Goal: Task Accomplishment & Management: Manage account settings

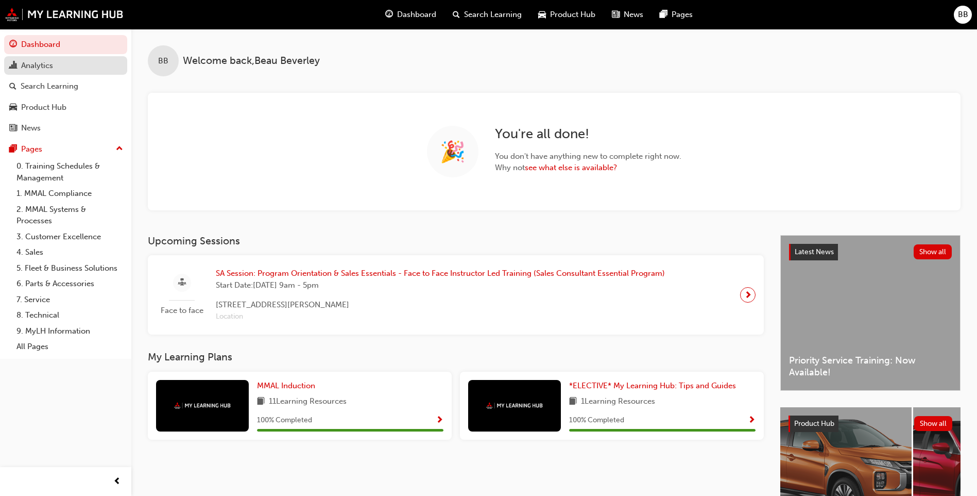
click at [46, 61] on div "Analytics" at bounding box center [37, 66] width 32 height 12
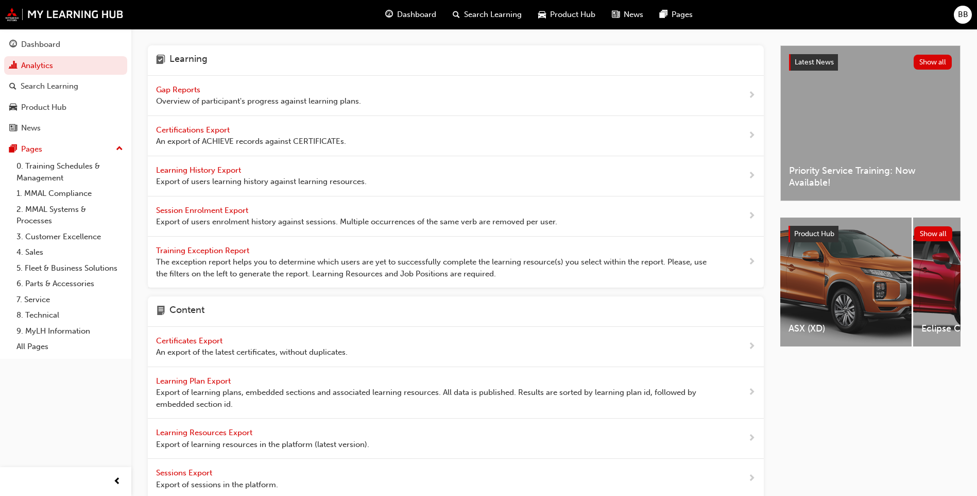
click at [174, 90] on span "Gap Reports" at bounding box center [179, 89] width 46 height 9
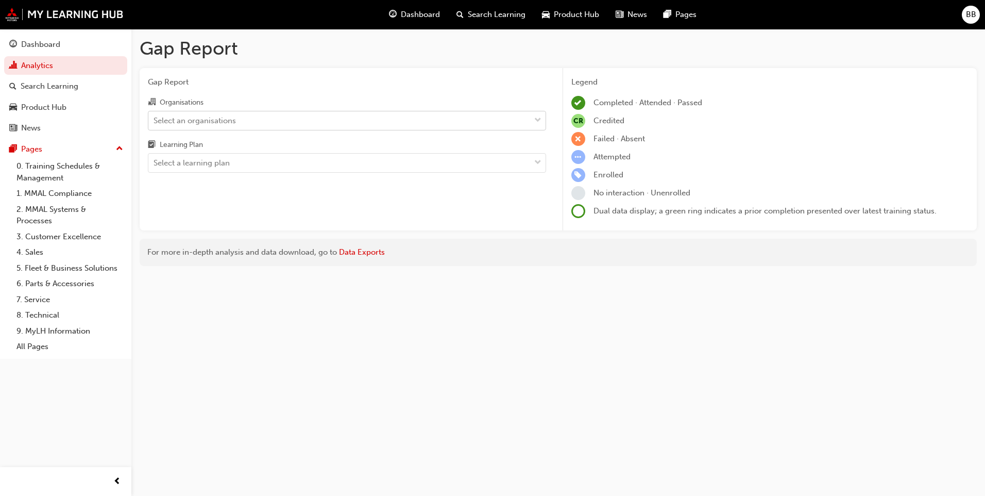
click at [330, 124] on div "Select an organisations" at bounding box center [339, 120] width 382 height 18
click at [155, 124] on input "Organisations Select an organisations" at bounding box center [154, 119] width 1 height 9
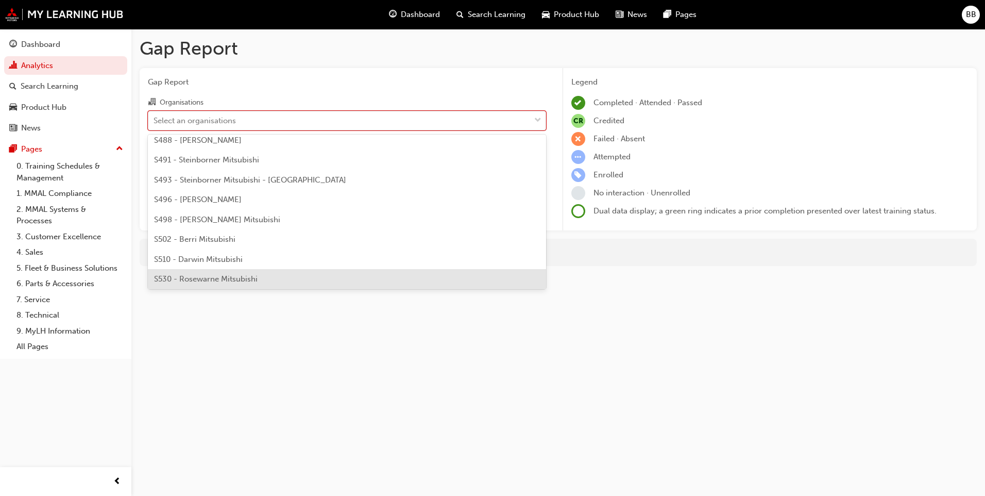
scroll to position [2524, 0]
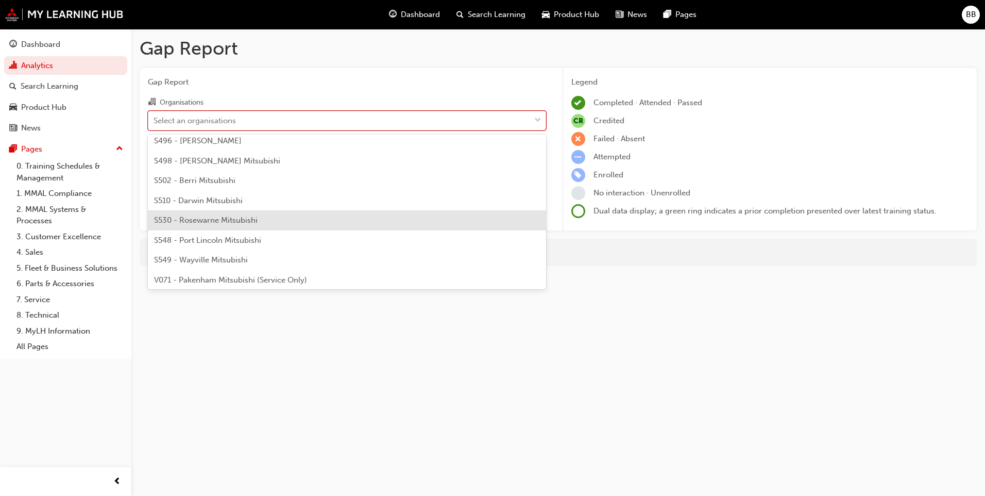
click at [271, 209] on div "S510 - Darwin Mitsubishi" at bounding box center [347, 201] width 398 height 20
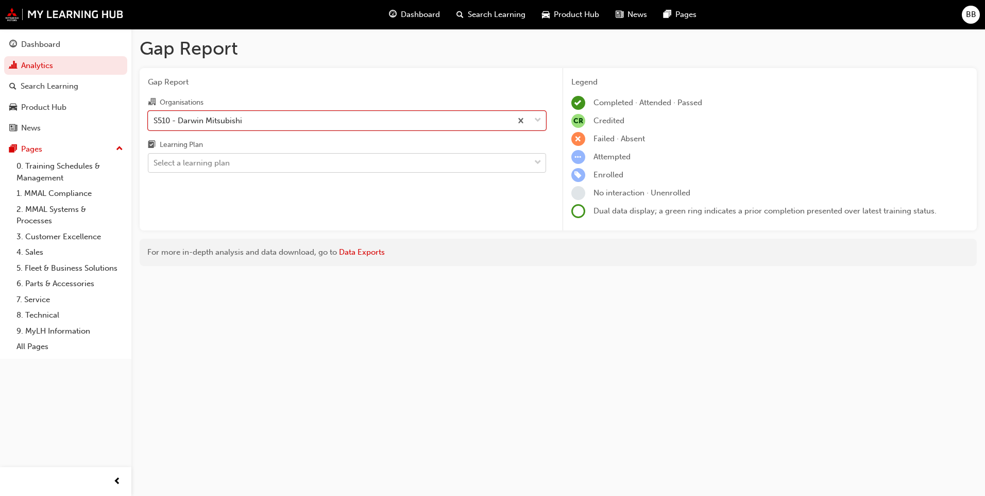
click at [272, 161] on div "Select a learning plan" at bounding box center [339, 163] width 382 height 18
click at [155, 161] on input "Learning Plan Select a learning plan" at bounding box center [154, 162] width 1 height 9
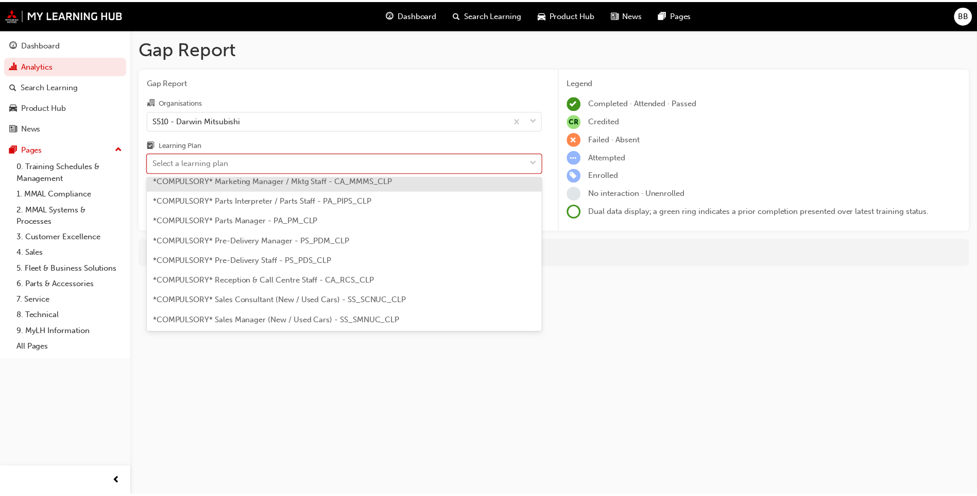
scroll to position [258, 0]
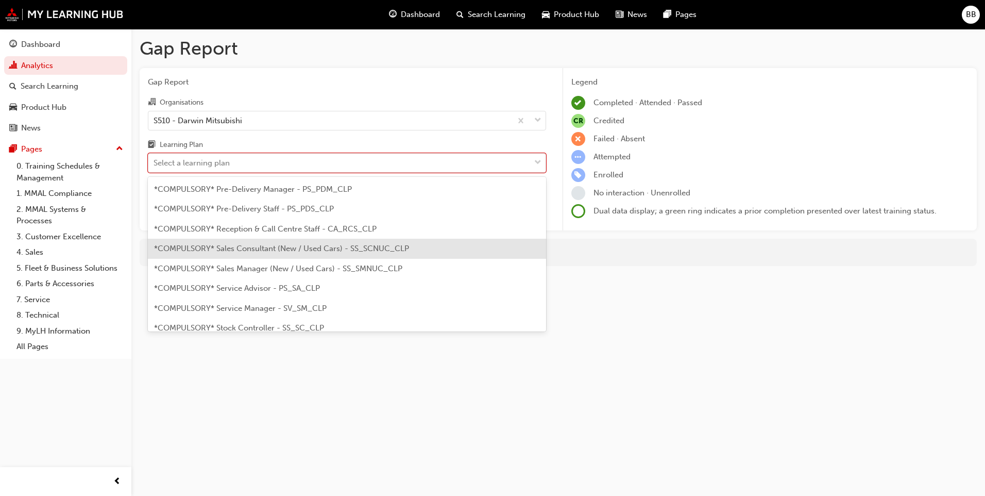
click at [295, 249] on span "*COMPULSORY* Sales Consultant (New / Used Cars) - SS_SCNUC_CLP" at bounding box center [281, 248] width 255 height 9
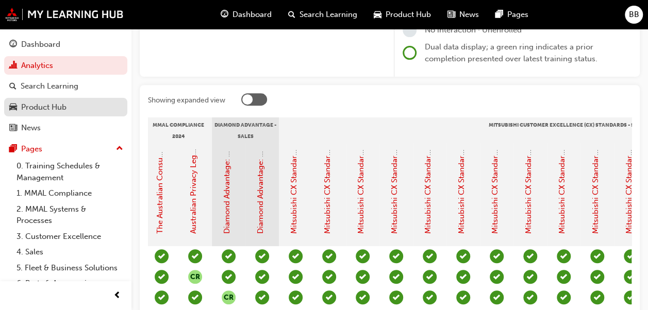
scroll to position [103, 0]
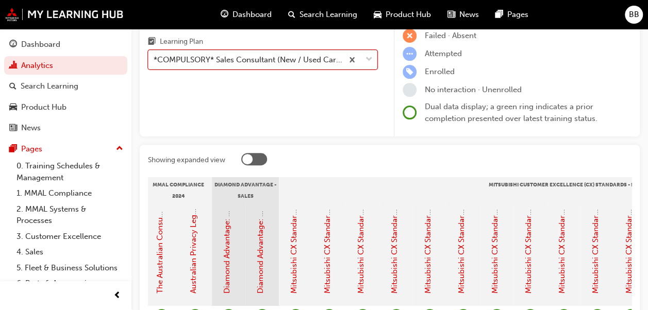
click at [269, 48] on div "Learning Plan" at bounding box center [262, 43] width 229 height 15
click at [155, 55] on input "Learning Plan option *COMPULSORY* Sales Consultant (New / Used Cars) - SS_SCNUC…" at bounding box center [154, 59] width 1 height 9
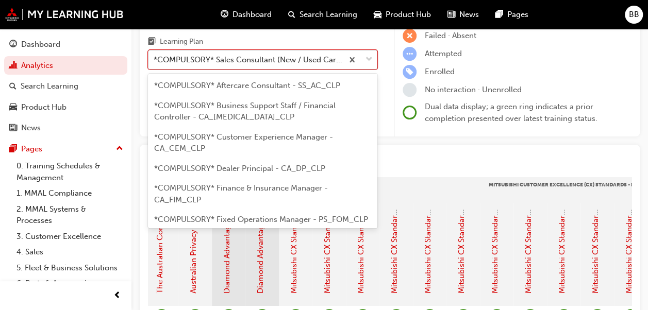
click at [274, 54] on div "*COMPULSORY* Sales Consultant (New / Used Cars) - SS_SCNUC_CLP" at bounding box center [249, 60] width 190 height 12
click at [155, 55] on input "Learning Plan option *COMPULSORY* Sales Consultant (New / Used Cars) - SS_SCNUC…" at bounding box center [154, 59] width 1 height 9
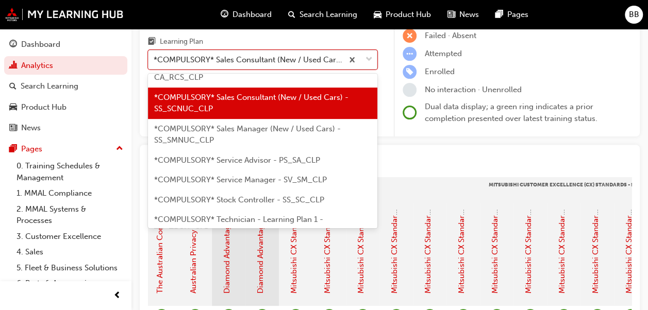
scroll to position [402, 0]
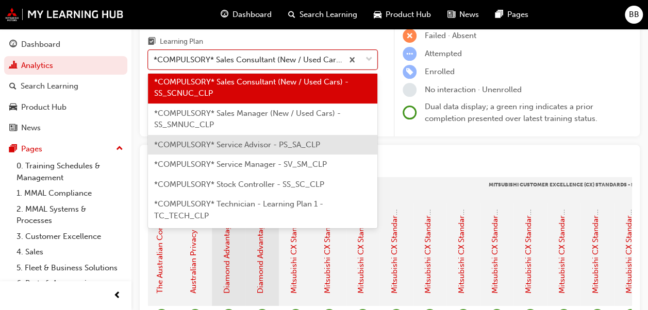
click at [291, 155] on div "*COMPULSORY* Service Advisor - PS_SA_CLP" at bounding box center [262, 145] width 229 height 20
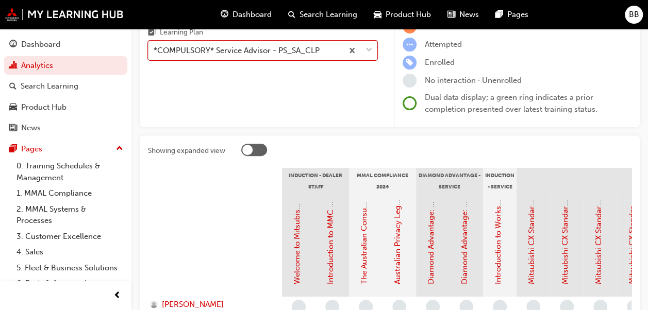
scroll to position [40, 0]
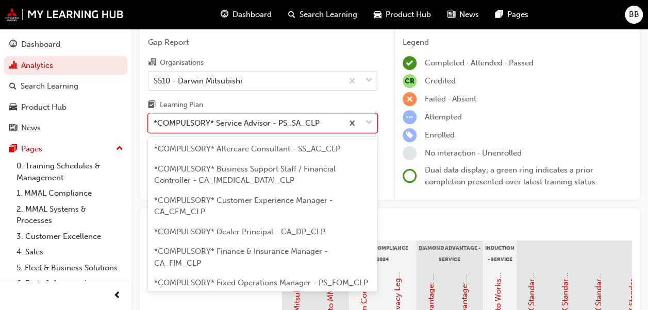
click at [285, 130] on div "*COMPULSORY* Service Advisor - PS_SA_CLP" at bounding box center [245, 123] width 194 height 18
click at [155, 127] on input "Learning Plan option *COMPULSORY* Service Advisor - PS_SA_CLP, selected. option…" at bounding box center [154, 122] width 1 height 9
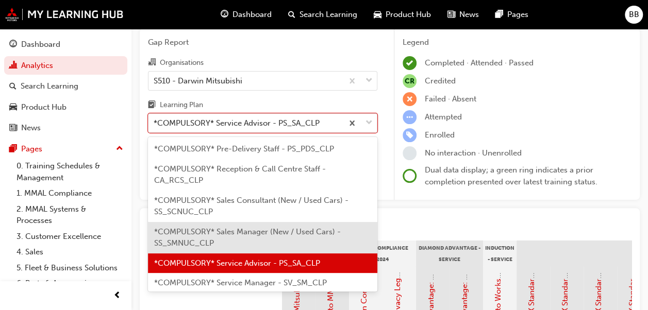
click at [286, 253] on div "*COMPULSORY* Sales Manager (New / Used Cars) - SS_SMNUC_CLP" at bounding box center [262, 237] width 229 height 31
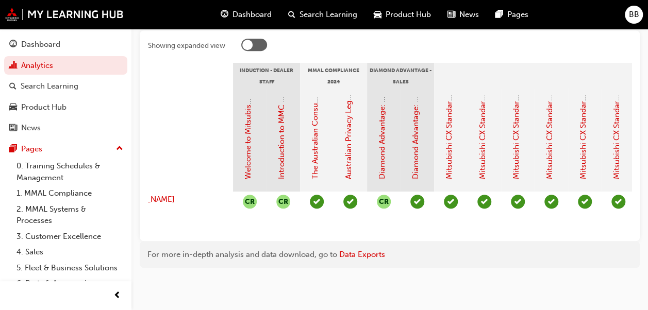
scroll to position [17, 0]
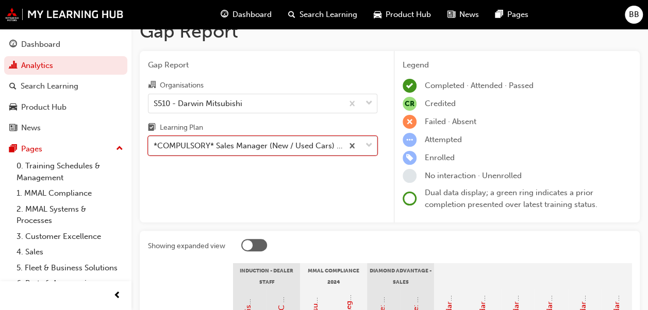
click at [281, 138] on div "*COMPULSORY* Sales Manager (New / Used Cars) - SS_SMNUC_CLP" at bounding box center [245, 146] width 194 height 18
click at [155, 141] on input "Learning Plan option *COMPULSORY* Sales Manager (New / Used Cars) - SS_SMNUC_CL…" at bounding box center [154, 145] width 1 height 9
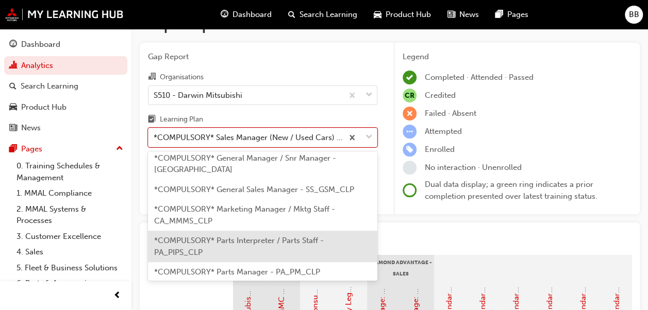
scroll to position [176, 0]
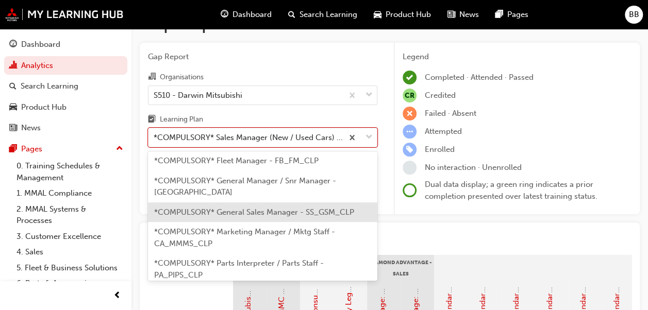
click at [300, 217] on span "*COMPULSORY* General Sales Manager - SS_GSM_CLP" at bounding box center [254, 212] width 200 height 9
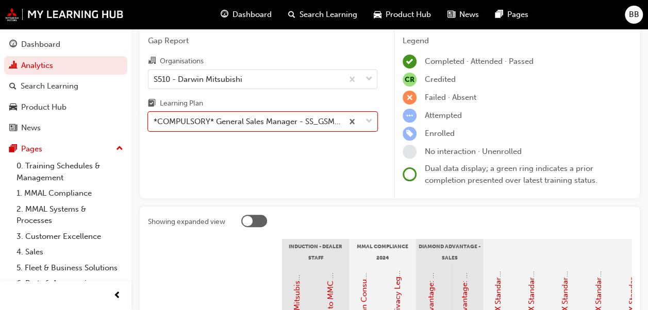
scroll to position [25, 0]
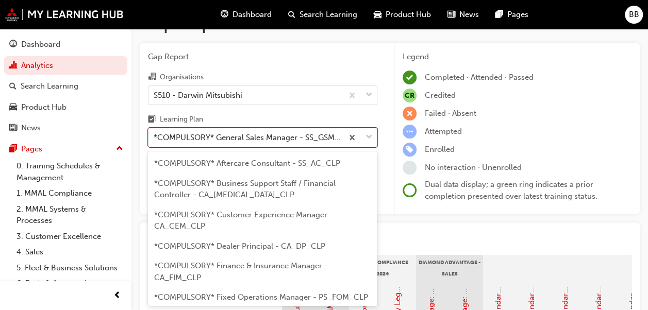
click at [283, 141] on div "*COMPULSORY* General Sales Manager - SS_GSM_CLP" at bounding box center [249, 138] width 190 height 12
click at [155, 141] on input "Learning Plan option *COMPULSORY* General Sales Manager - SS_GSM_CLP, selected.…" at bounding box center [154, 137] width 1 height 9
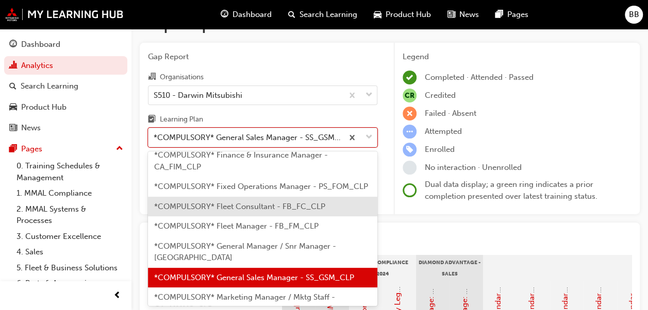
scroll to position [59, 0]
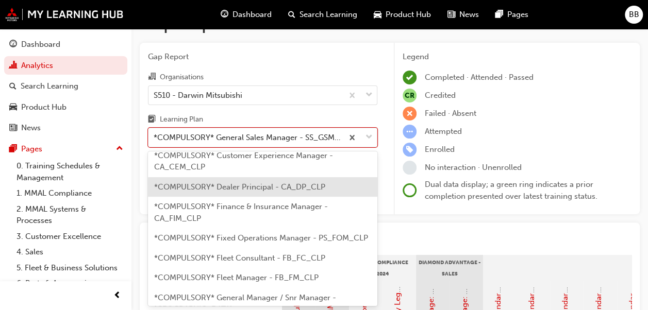
click at [274, 184] on span "*COMPULSORY* Dealer Principal - CA_DP_CLP" at bounding box center [239, 186] width 171 height 9
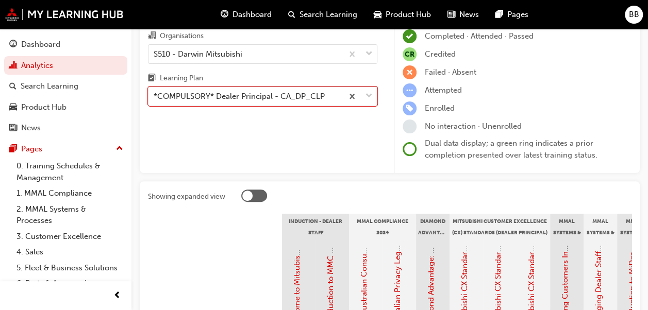
scroll to position [180, 0]
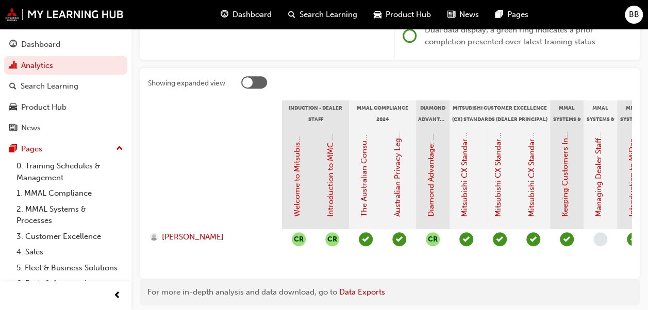
click at [353, 278] on div "Showing expanded view Induction - Dealer Staff MMAL Compliance 2024 Diamond Adv…" at bounding box center [390, 173] width 500 height 211
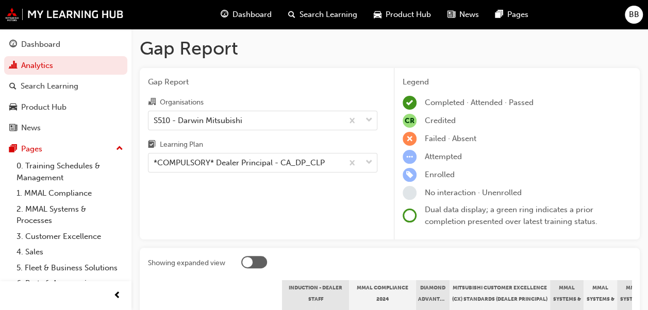
scroll to position [0, 0]
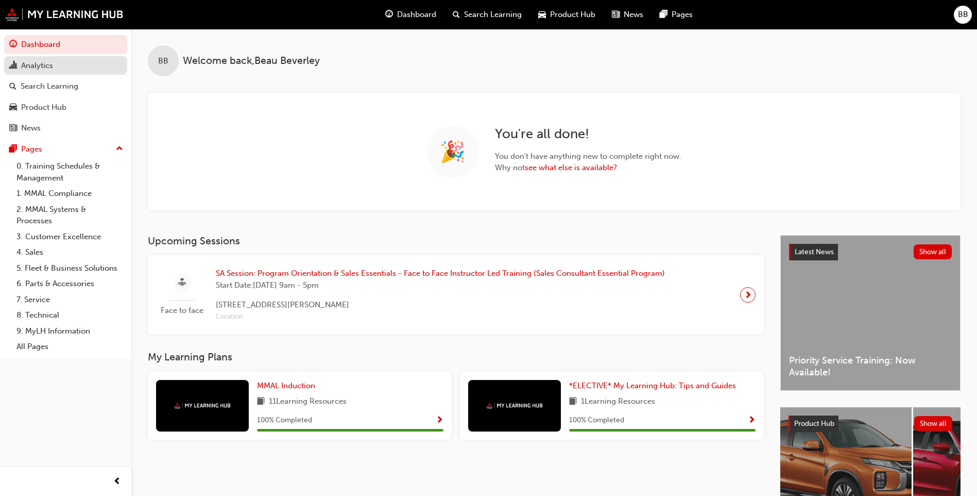
click at [65, 65] on div "Analytics" at bounding box center [65, 65] width 113 height 13
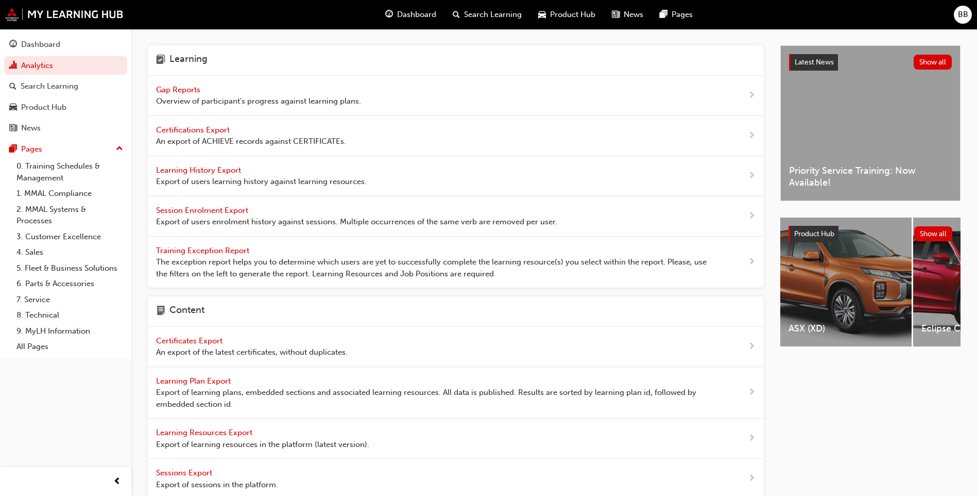
click at [178, 93] on span "Gap Reports" at bounding box center [179, 89] width 46 height 9
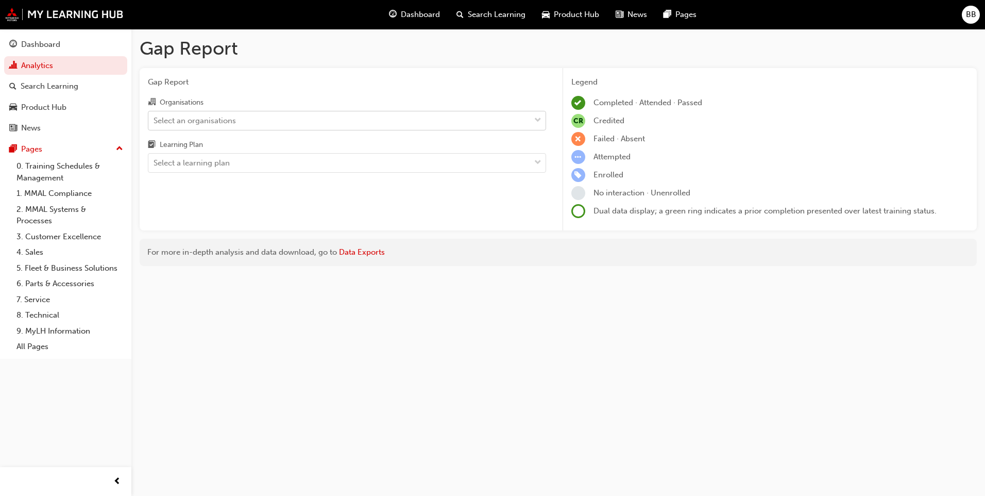
click at [207, 121] on div "Select an organisations" at bounding box center [195, 120] width 82 height 12
click at [155, 121] on input "Organisations Select an organisations" at bounding box center [154, 119] width 1 height 9
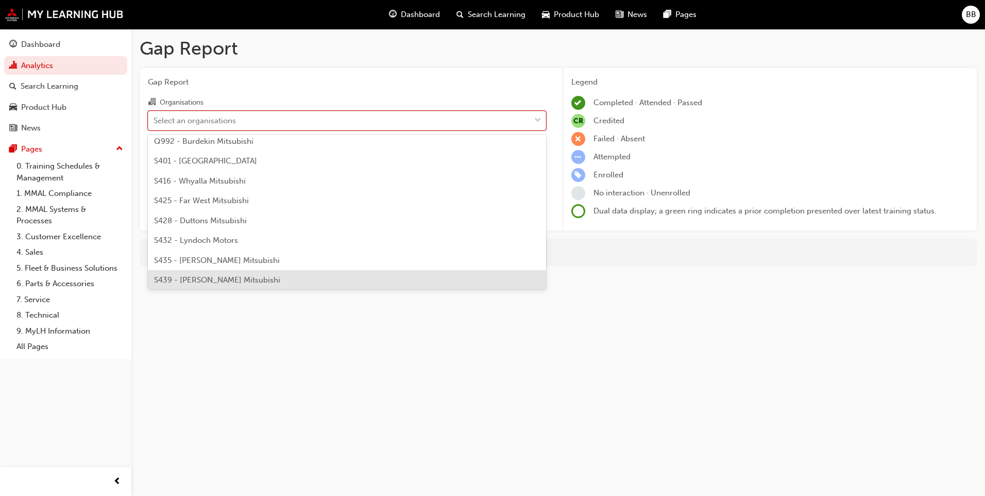
scroll to position [2061, 0]
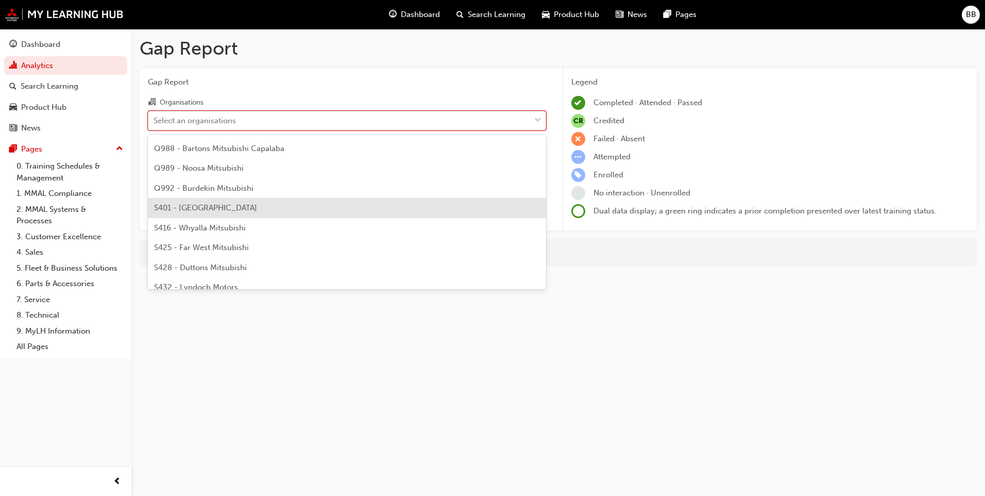
click at [278, 212] on div "S401 - [GEOGRAPHIC_DATA]" at bounding box center [347, 208] width 398 height 20
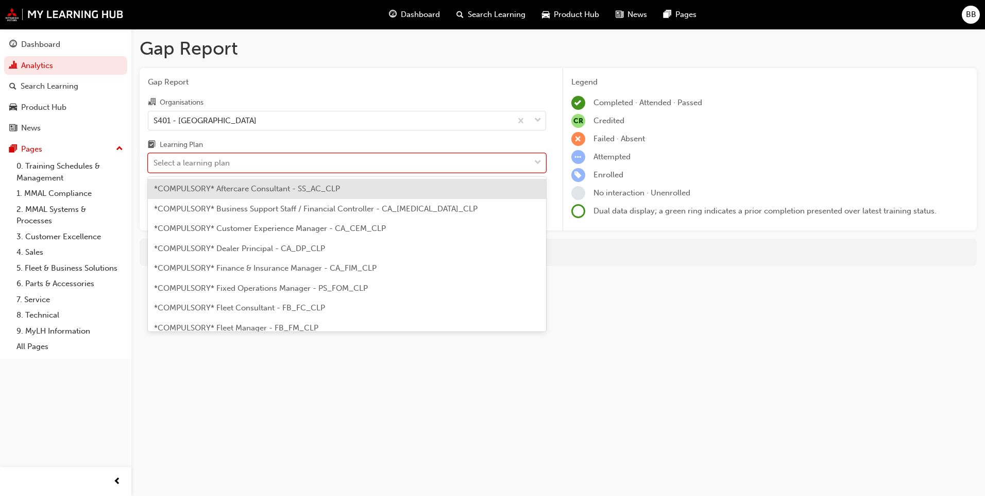
click at [271, 165] on div "Select a learning plan" at bounding box center [339, 163] width 382 height 18
click at [155, 165] on input "Learning Plan option *COMPULSORY* Aftercare Consultant - SS_AC_CLP focused, 1 o…" at bounding box center [154, 162] width 1 height 9
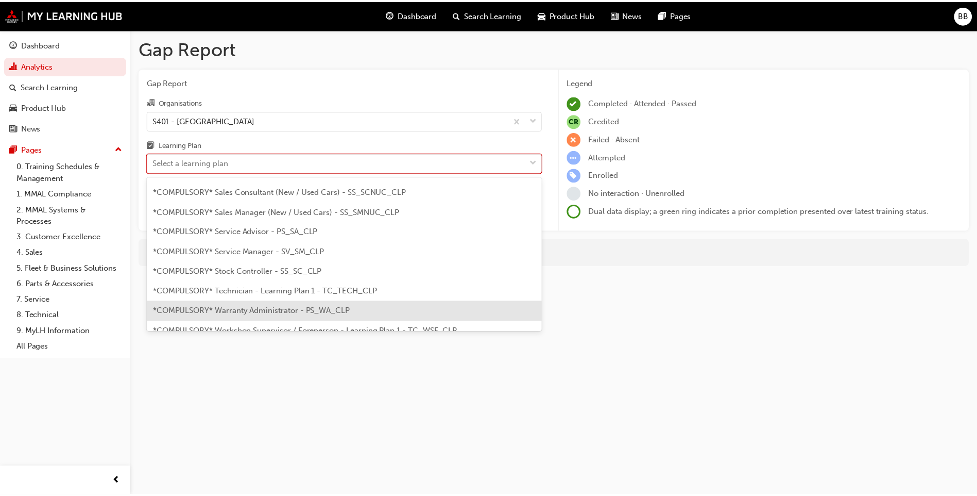
scroll to position [298, 0]
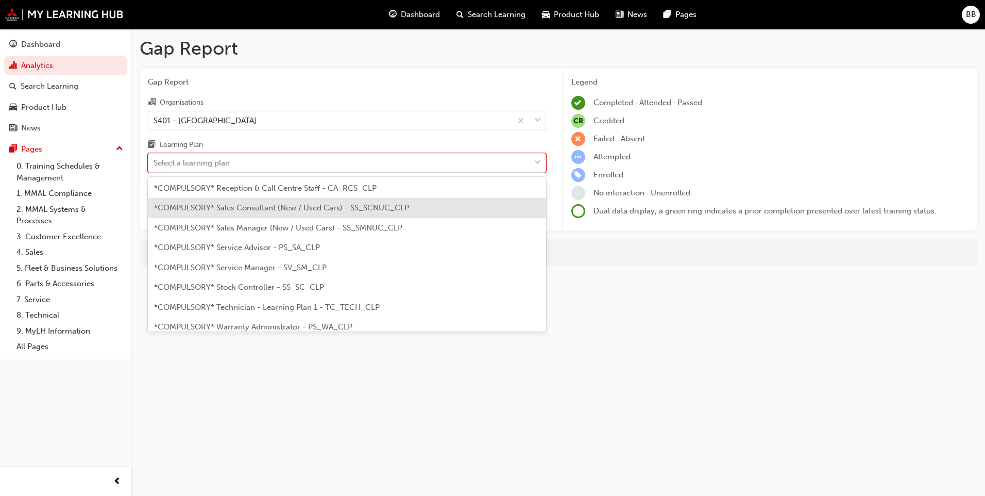
click at [312, 213] on div "*COMPULSORY* Sales Consultant (New / Used Cars) - SS_SCNUC_CLP" at bounding box center [347, 208] width 398 height 20
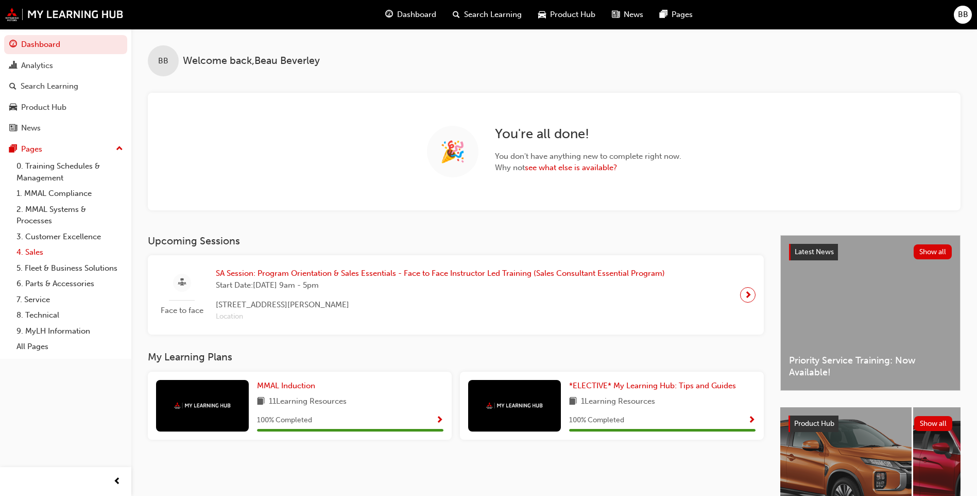
click at [36, 248] on link "4. Sales" at bounding box center [69, 252] width 115 height 16
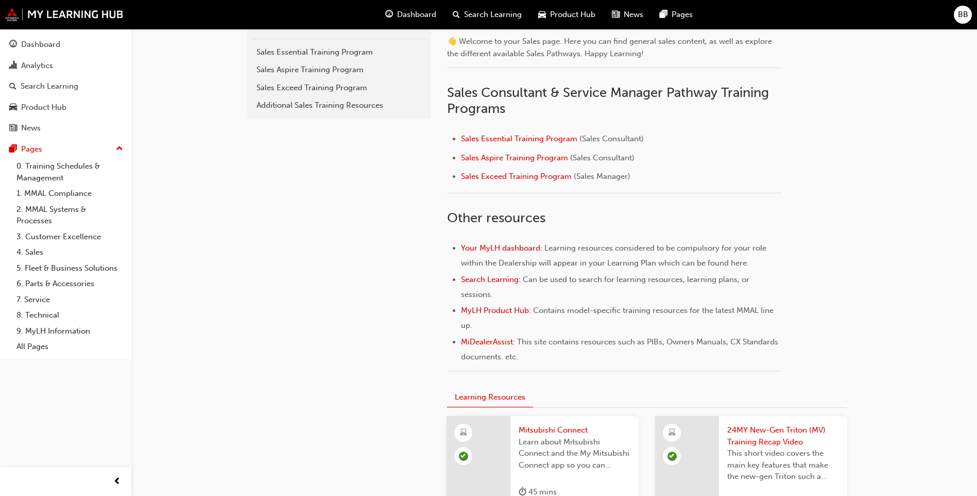
scroll to position [258, 0]
click at [532, 142] on li "Sales Essential Training Program (Sales Consultant)" at bounding box center [621, 137] width 321 height 15
click at [529, 138] on span "Sales Essential Training Program" at bounding box center [519, 136] width 116 height 9
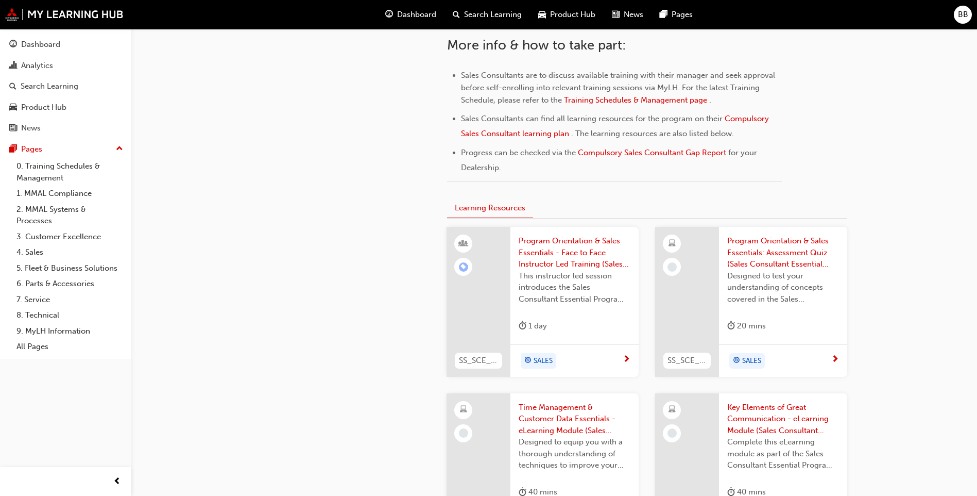
scroll to position [567, 0]
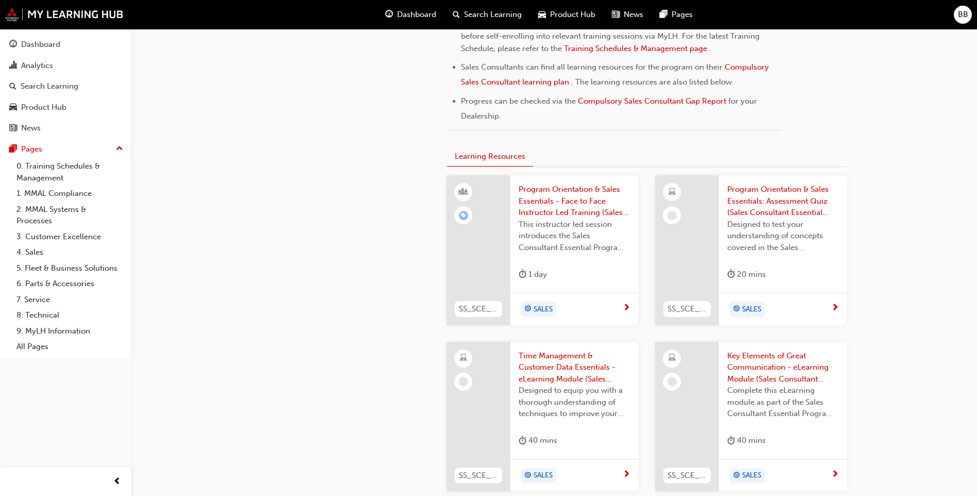
click at [548, 203] on span "Program Orientation & Sales Essentials - Face to Face Instructor Led Training (…" at bounding box center [575, 200] width 112 height 35
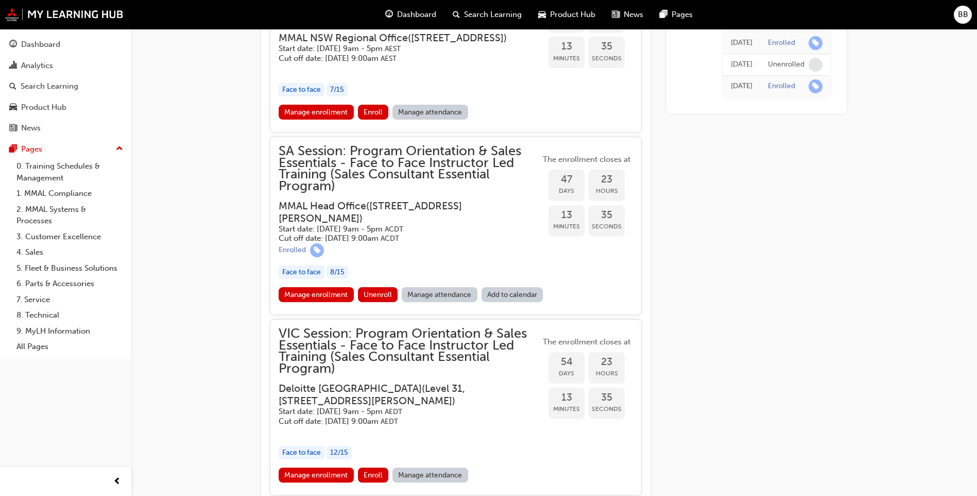
scroll to position [1187, 0]
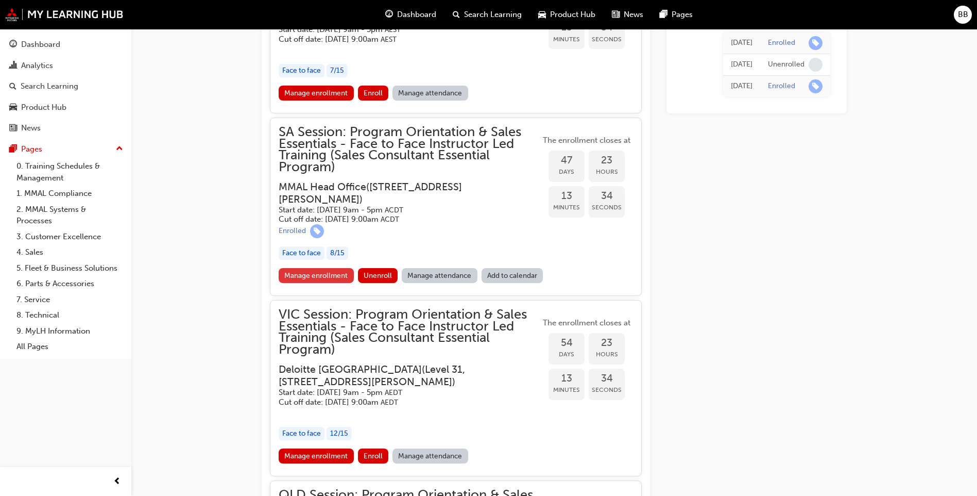
click at [331, 283] on link "Manage enrollment" at bounding box center [316, 275] width 75 height 15
